Goal: Task Accomplishment & Management: Use online tool/utility

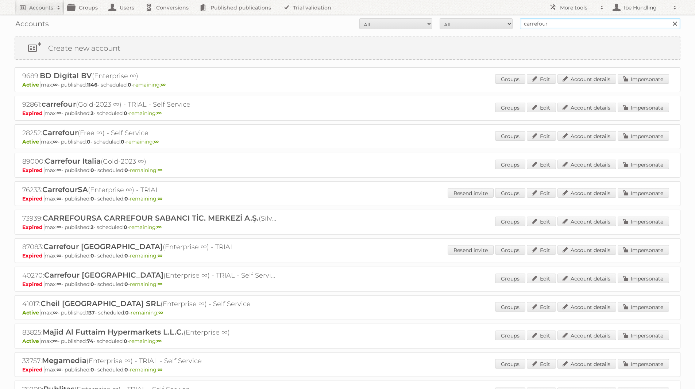
drag, startPoint x: 556, startPoint y: 22, endPoint x: 489, endPoint y: 24, distance: 66.8
click at [492, 24] on form "All Active Expired Pending All Paid Trials Self service carrefour Search" at bounding box center [348, 23] width 666 height 11
type input "kwantum"
click at [669, 18] on input "Search" at bounding box center [674, 23] width 11 height 11
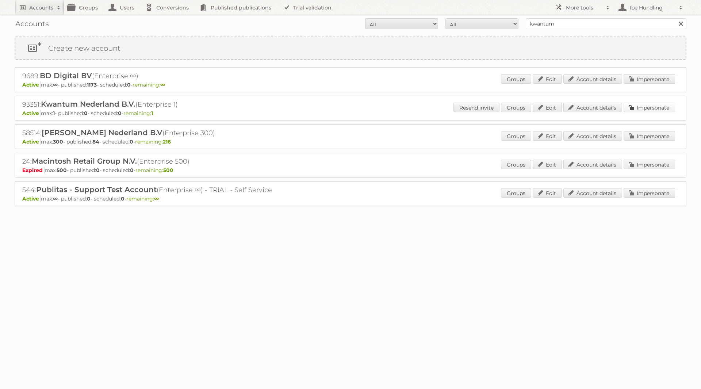
click at [641, 105] on link "Impersonate" at bounding box center [648, 107] width 51 height 9
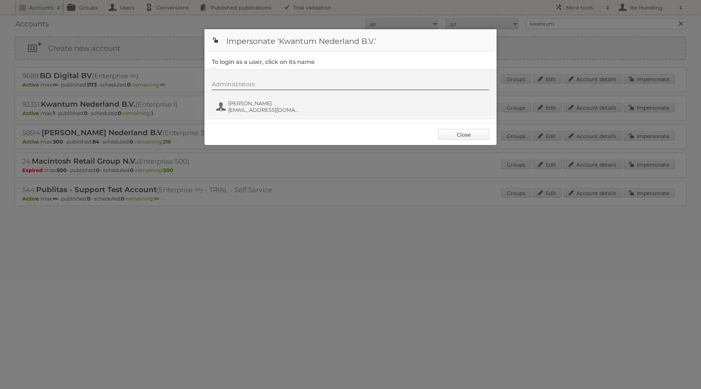
click at [454, 134] on link "Close" at bounding box center [463, 134] width 51 height 11
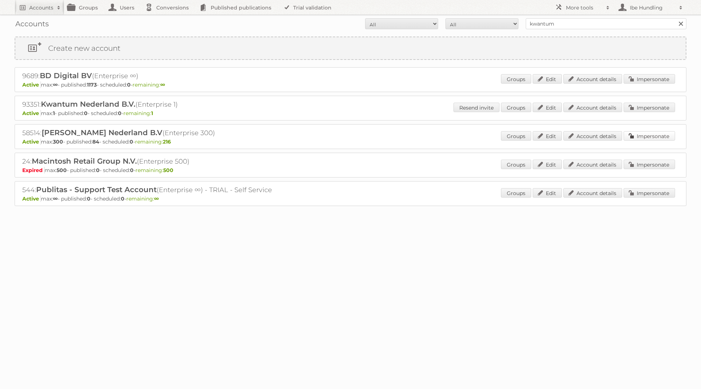
click at [664, 138] on link "Impersonate" at bounding box center [648, 135] width 51 height 9
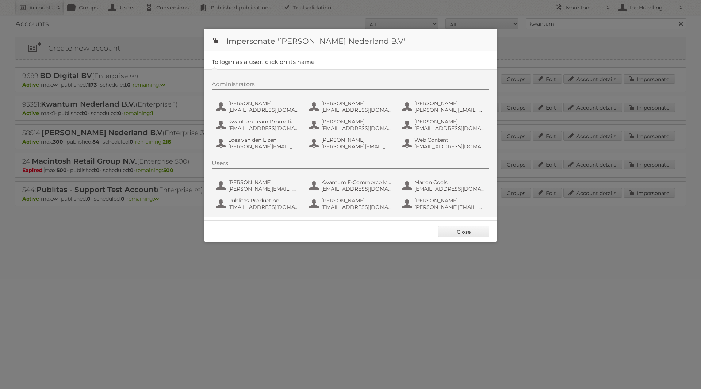
click at [161, 231] on div at bounding box center [350, 194] width 701 height 389
click at [459, 227] on link "Close" at bounding box center [463, 231] width 51 height 11
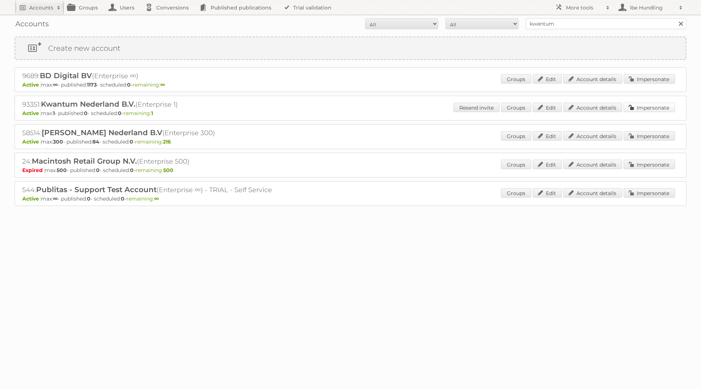
click at [649, 106] on link "Impersonate" at bounding box center [648, 107] width 51 height 9
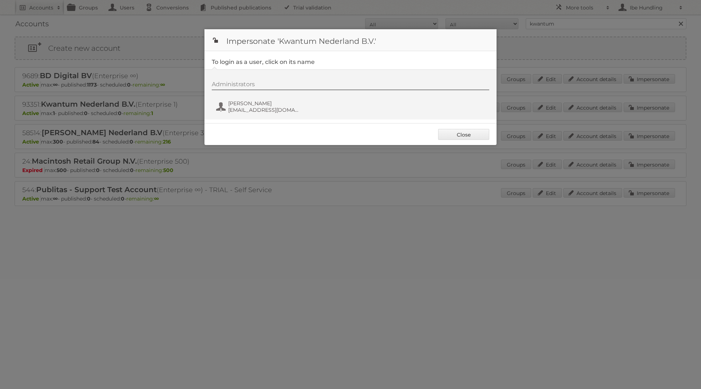
click at [130, 104] on div at bounding box center [350, 194] width 701 height 389
click at [458, 134] on link "Close" at bounding box center [463, 134] width 51 height 11
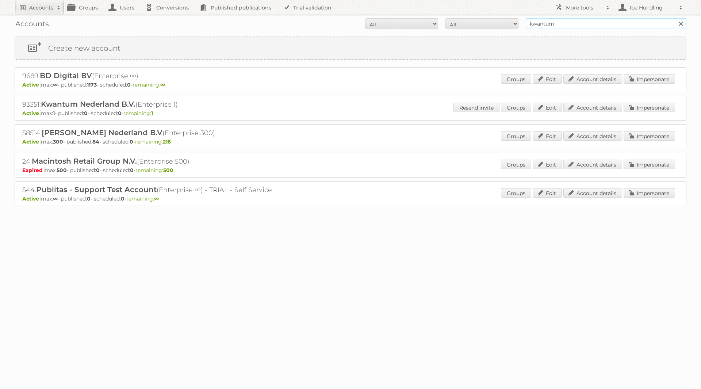
drag, startPoint x: 560, startPoint y: 26, endPoint x: 479, endPoint y: 26, distance: 80.3
click at [485, 26] on form "All Active Expired Pending All Paid Trials Self service kwantum Search" at bounding box center [351, 23] width 672 height 11
type input "home fashion group"
click at [599, 27] on input "home fashion group" at bounding box center [606, 23] width 161 height 11
click at [205, 290] on body "Accounts Search Advanced Search Create new account Groups Users Conversions Pub…" at bounding box center [350, 194] width 701 height 389
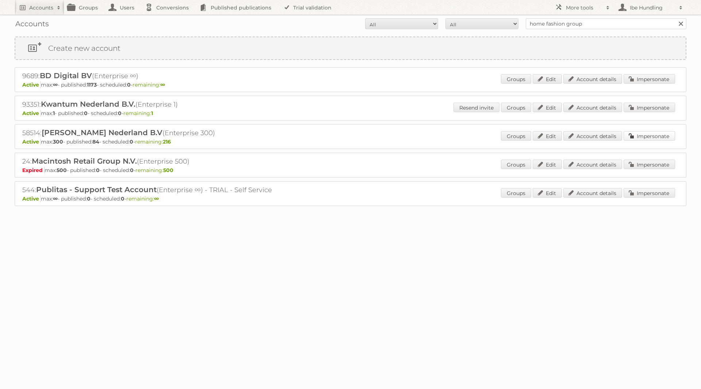
click at [655, 138] on link "Impersonate" at bounding box center [648, 135] width 51 height 9
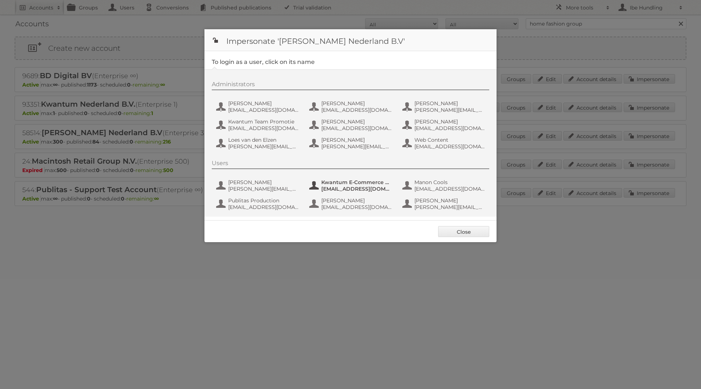
click at [351, 184] on span "Kwantum E-Commerce Marketing" at bounding box center [356, 182] width 71 height 7
